Goal: Transaction & Acquisition: Purchase product/service

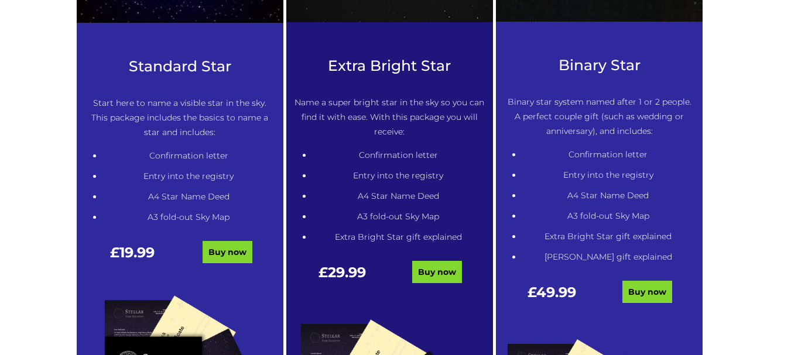
scroll to position [640, 0]
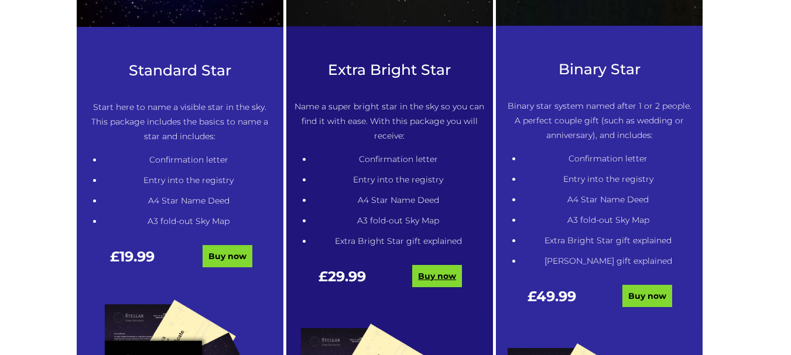
click at [434, 279] on link "Buy now" at bounding box center [437, 276] width 50 height 22
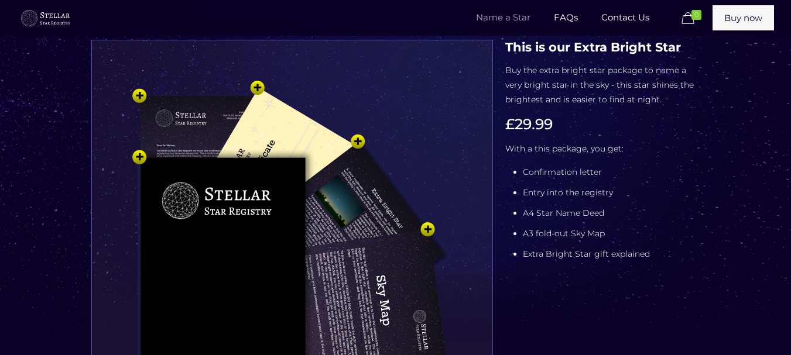
scroll to position [185, 0]
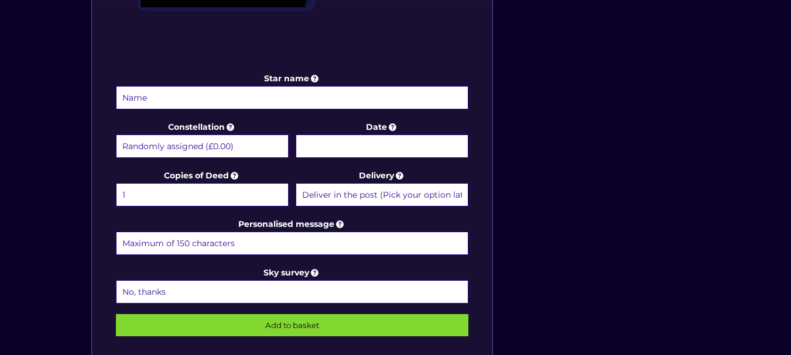
scroll to position [572, 0]
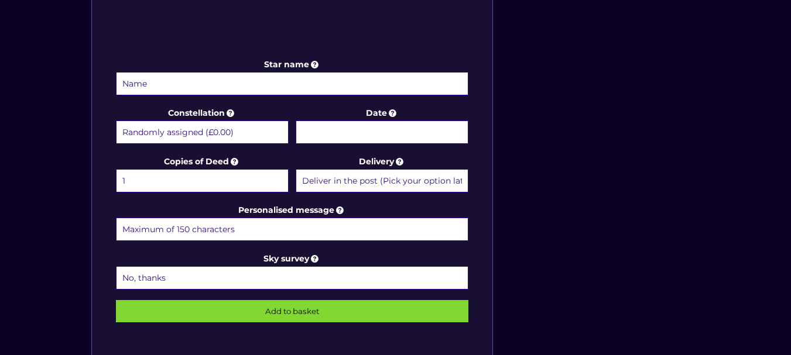
click at [373, 89] on input "Star name" at bounding box center [292, 83] width 353 height 23
type input "Craig Michael Byrne"
click at [399, 187] on select "Deliver in the post (Pick your option later) Deliver in the post and by Email (…" at bounding box center [382, 180] width 173 height 23
click at [604, 172] on div "Star name Craig Michael Byrne Star name two (Optional) Constellation Randomly a…" at bounding box center [395, 11] width 620 height 748
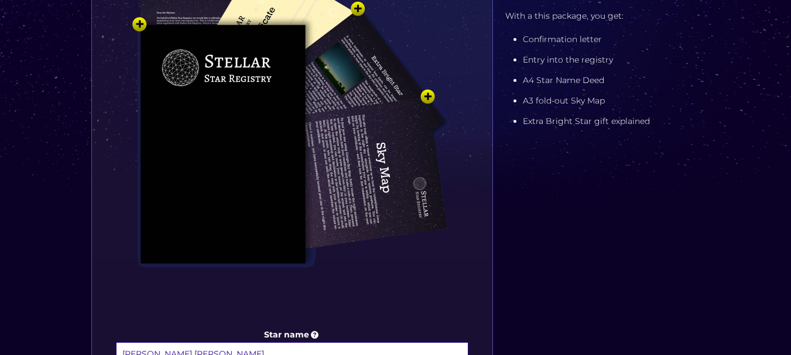
scroll to position [294, 0]
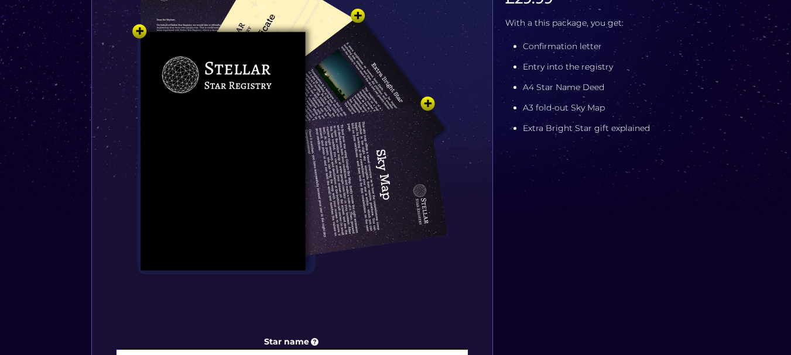
click at [208, 157] on img at bounding box center [291, 137] width 351 height 386
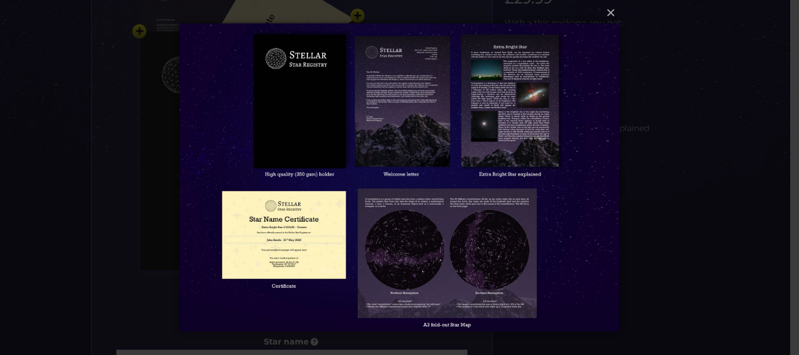
click at [260, 212] on img at bounding box center [400, 177] width 441 height 355
click at [613, 13] on button "×" at bounding box center [399, 13] width 441 height 26
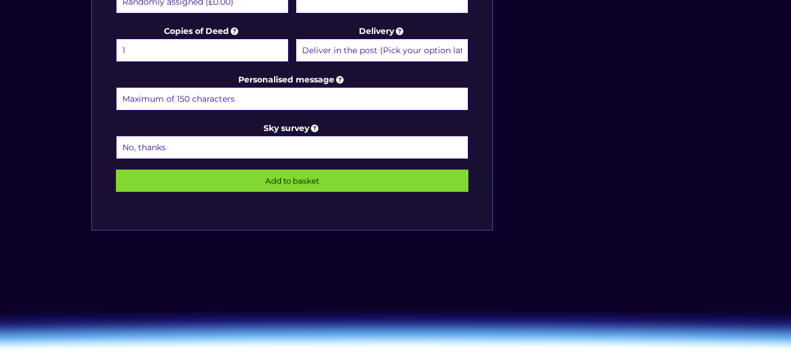
scroll to position [700, 0]
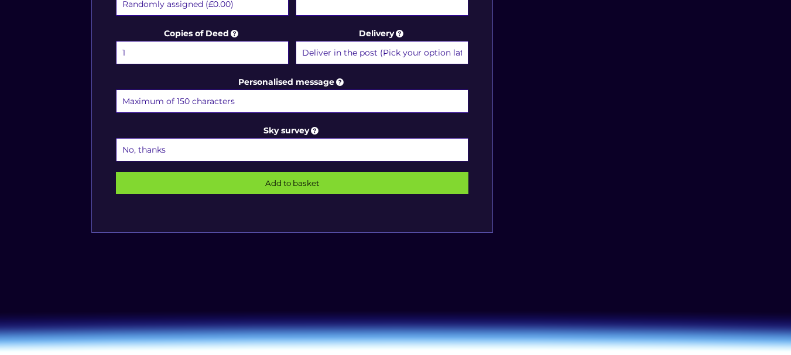
click at [372, 181] on input "Add to basket" at bounding box center [292, 183] width 353 height 22
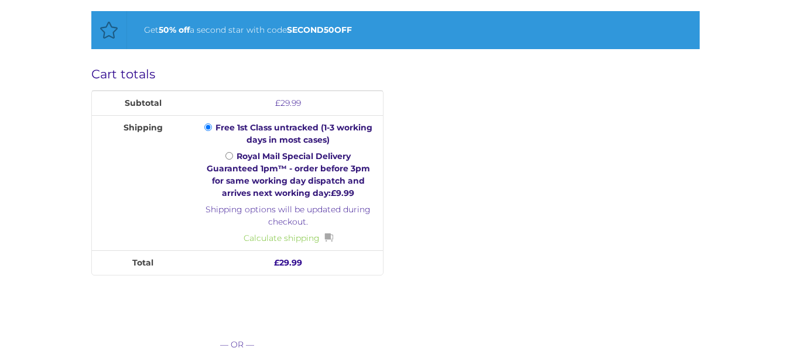
scroll to position [434, 0]
